Goal: Task Accomplishment & Management: Use online tool/utility

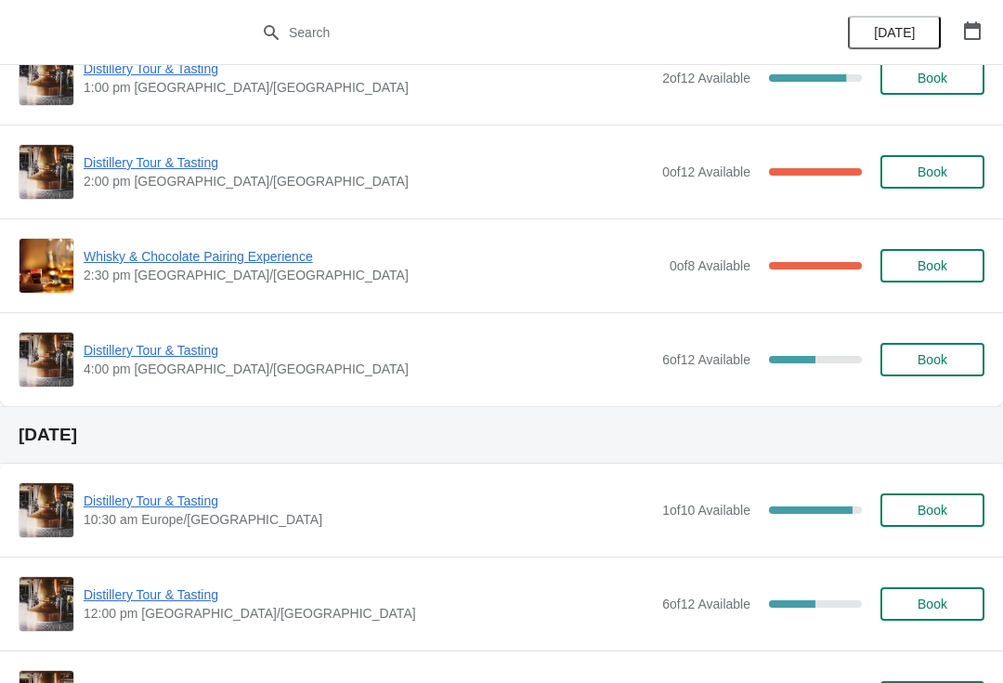
scroll to position [575, 0]
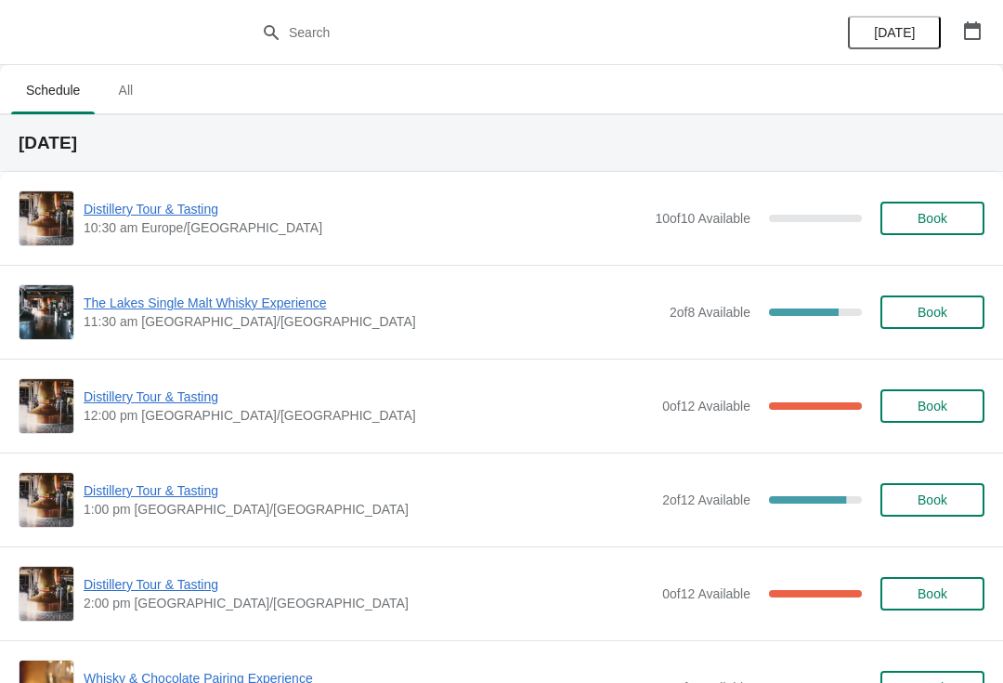
click at [262, 308] on span "The Lakes Single Malt Whisky Experience" at bounding box center [372, 303] width 577 height 19
click at [163, 591] on span "Distillery Tour & Tasting" at bounding box center [369, 584] width 570 height 19
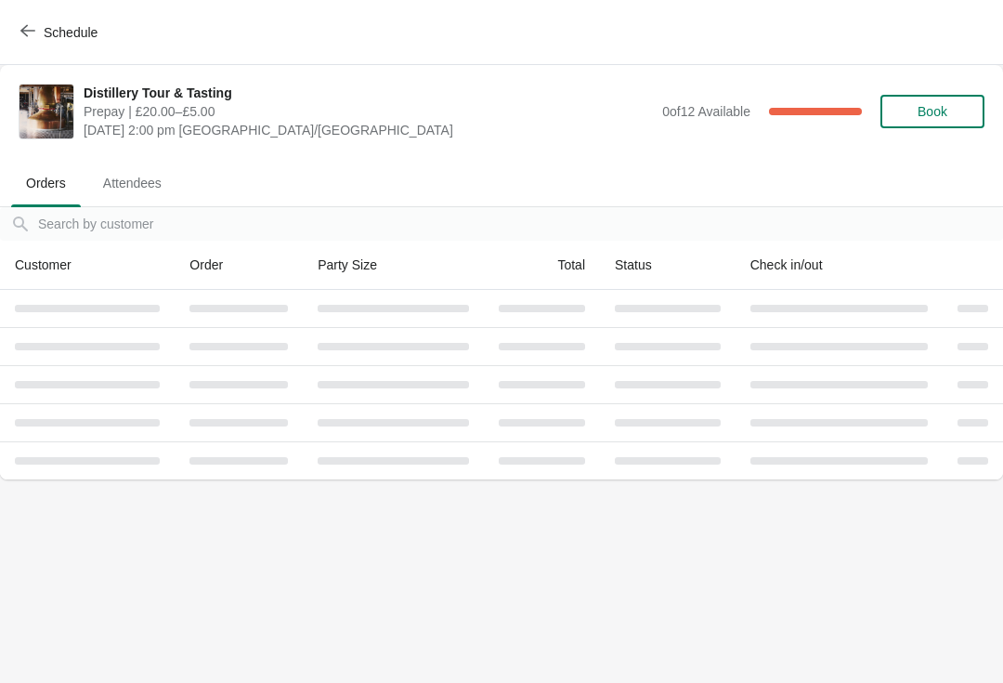
click at [18, 24] on button "Schedule" at bounding box center [60, 32] width 103 height 33
